Goal: Task Accomplishment & Management: Manage account settings

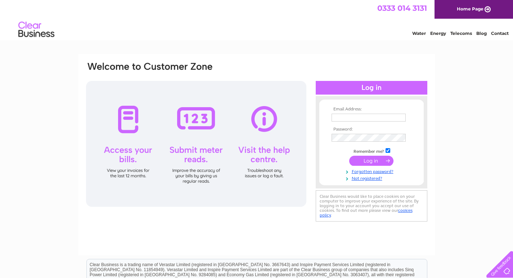
type input "white-horsehotel65@outlook.com"
click at [376, 172] on link "Forgotten password?" at bounding box center [373, 171] width 82 height 7
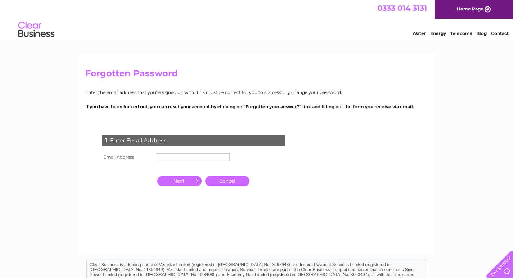
click at [197, 157] on input "text" at bounding box center [193, 157] width 74 height 8
paste input "[EMAIL_ADDRESS][DOMAIN_NAME]"
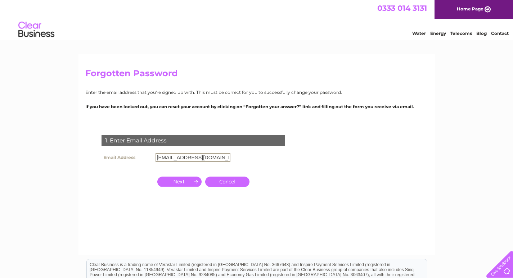
type input "[EMAIL_ADDRESS][DOMAIN_NAME]"
click at [176, 180] on input "button" at bounding box center [179, 182] width 44 height 10
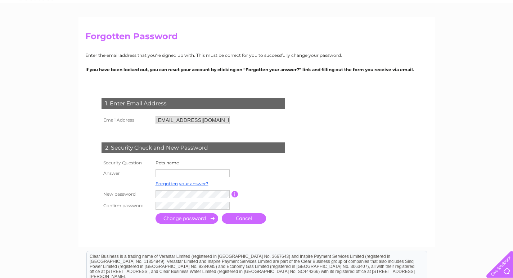
scroll to position [72, 0]
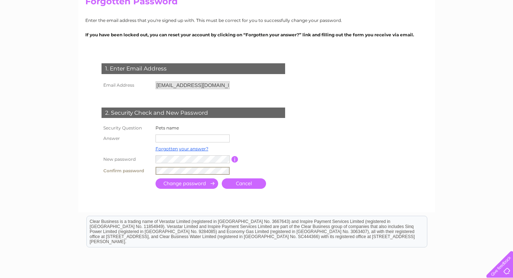
click at [353, 156] on form "1. Enter Email Address Email Address [EMAIL_ADDRESS][DOMAIN_NAME] Cancel" at bounding box center [256, 127] width 343 height 156
